Goal: Navigation & Orientation: Go to known website

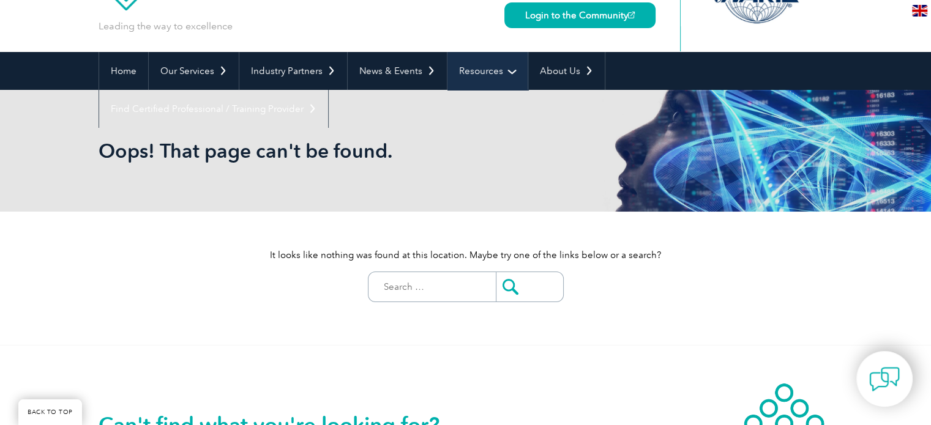
scroll to position [61, 0]
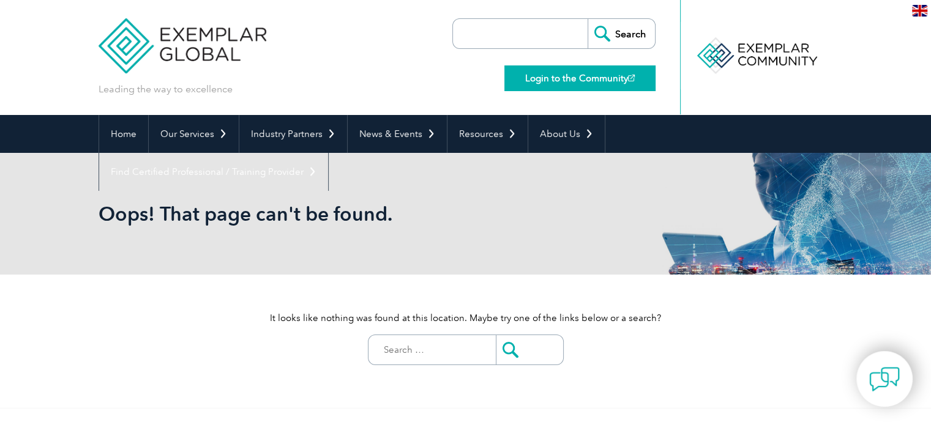
click at [604, 78] on link "Login to the Community" at bounding box center [579, 79] width 151 height 26
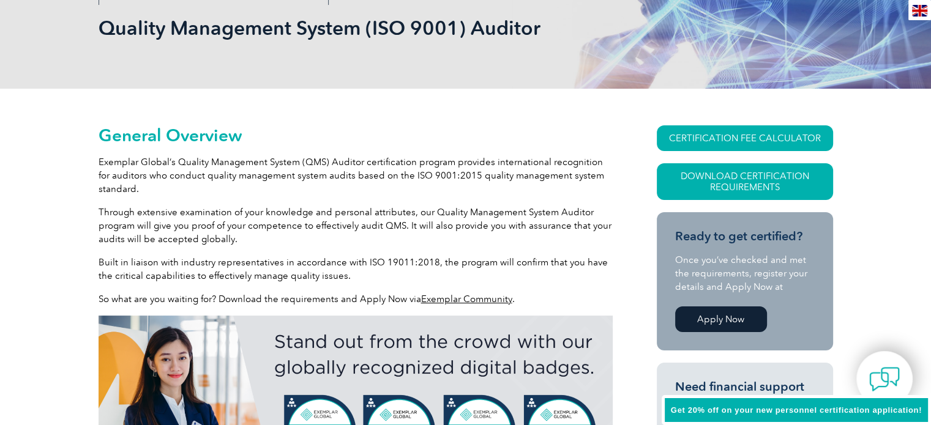
scroll to position [306, 0]
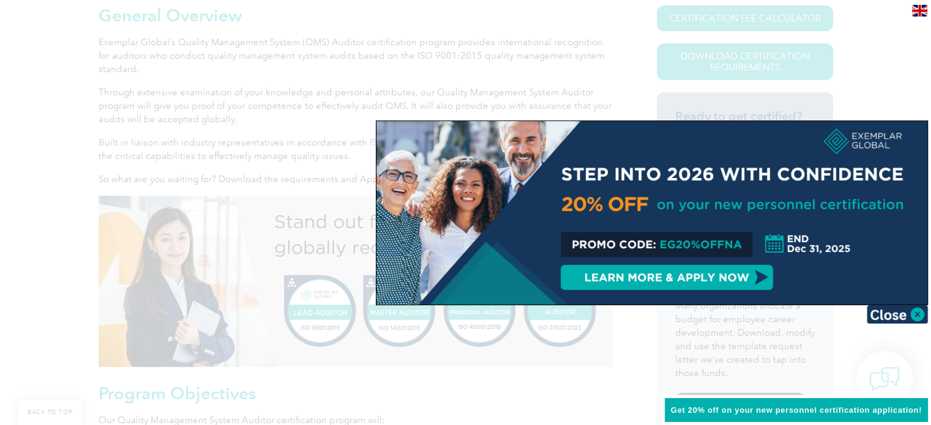
click at [760, 273] on div at bounding box center [651, 213] width 551 height 184
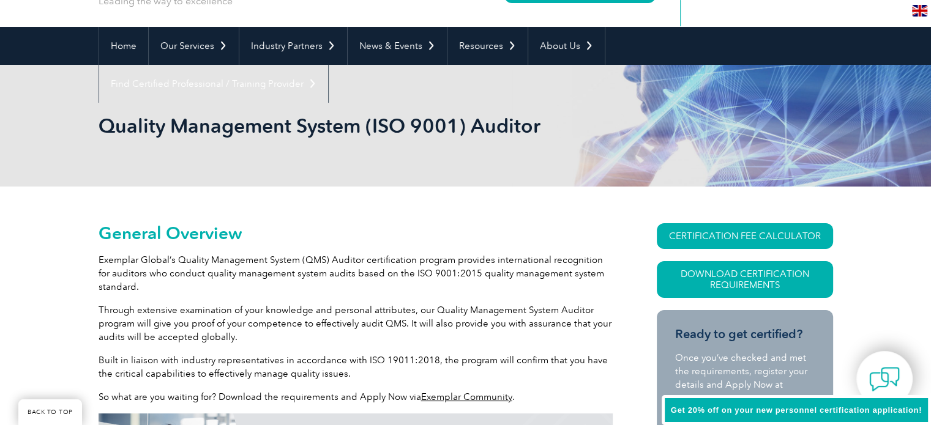
scroll to position [0, 0]
